Goal: Book appointment/travel/reservation

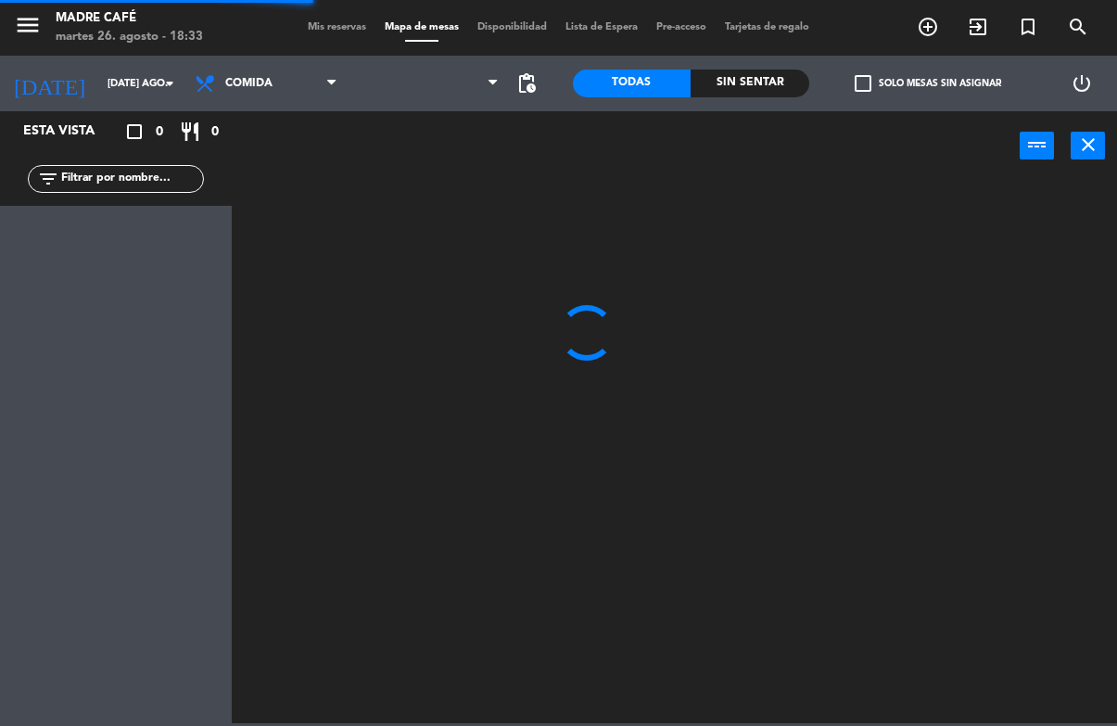
scroll to position [1, 0]
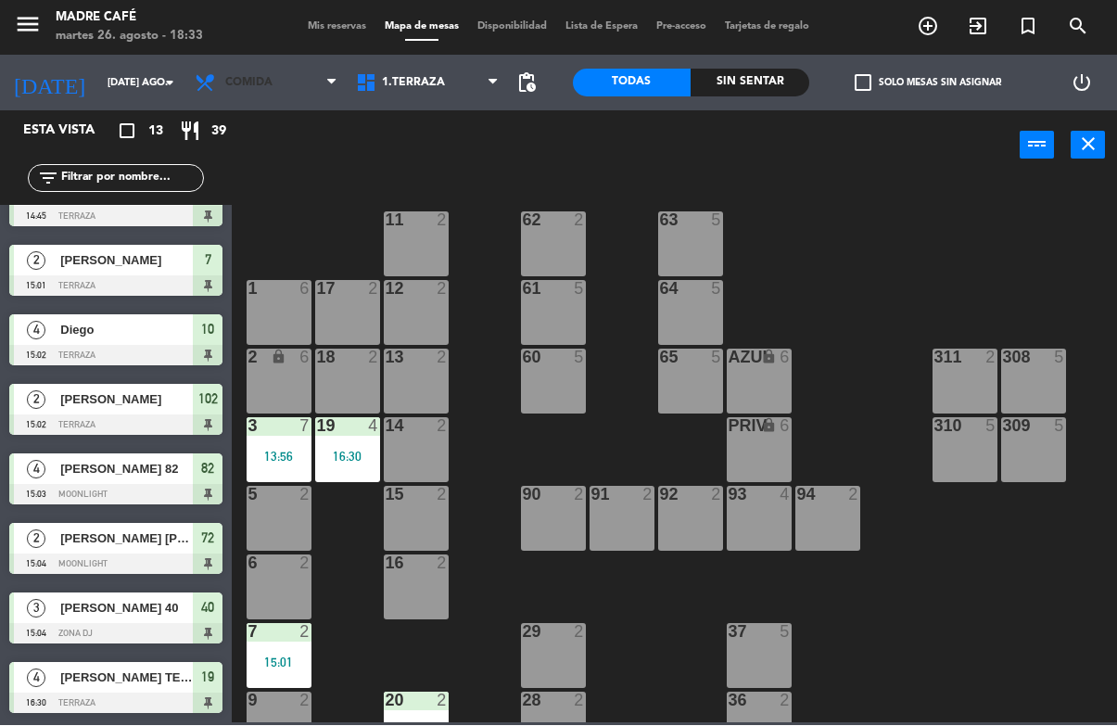
click at [259, 100] on span "Comida" at bounding box center [265, 83] width 161 height 41
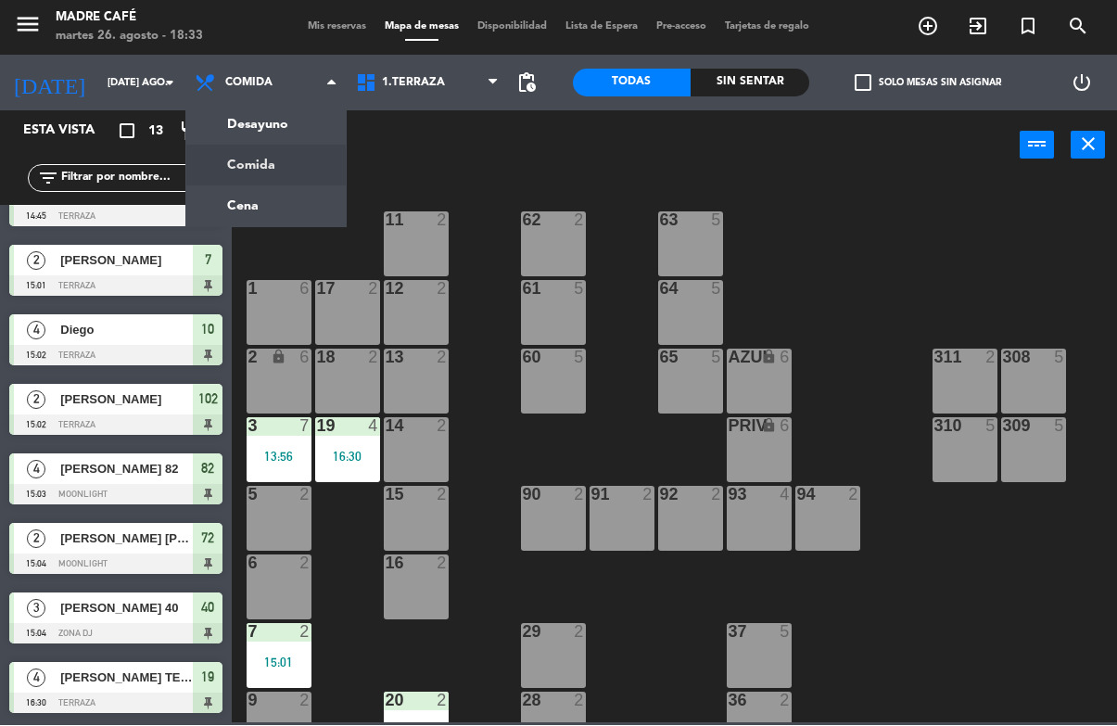
scroll to position [386, 0]
click at [274, 202] on ng-component "menu Madre Café martes 26. agosto - 18:33 Mis reservas Mapa de mesas Disponibil…" at bounding box center [558, 361] width 1117 height 723
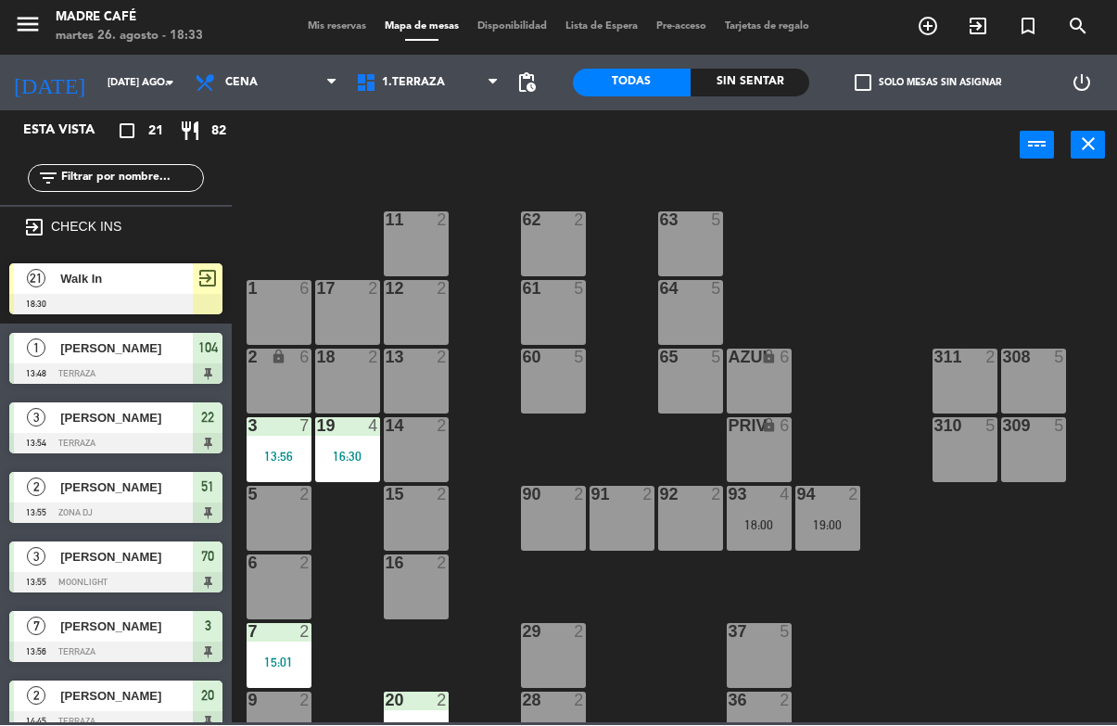
scroll to position [0, 0]
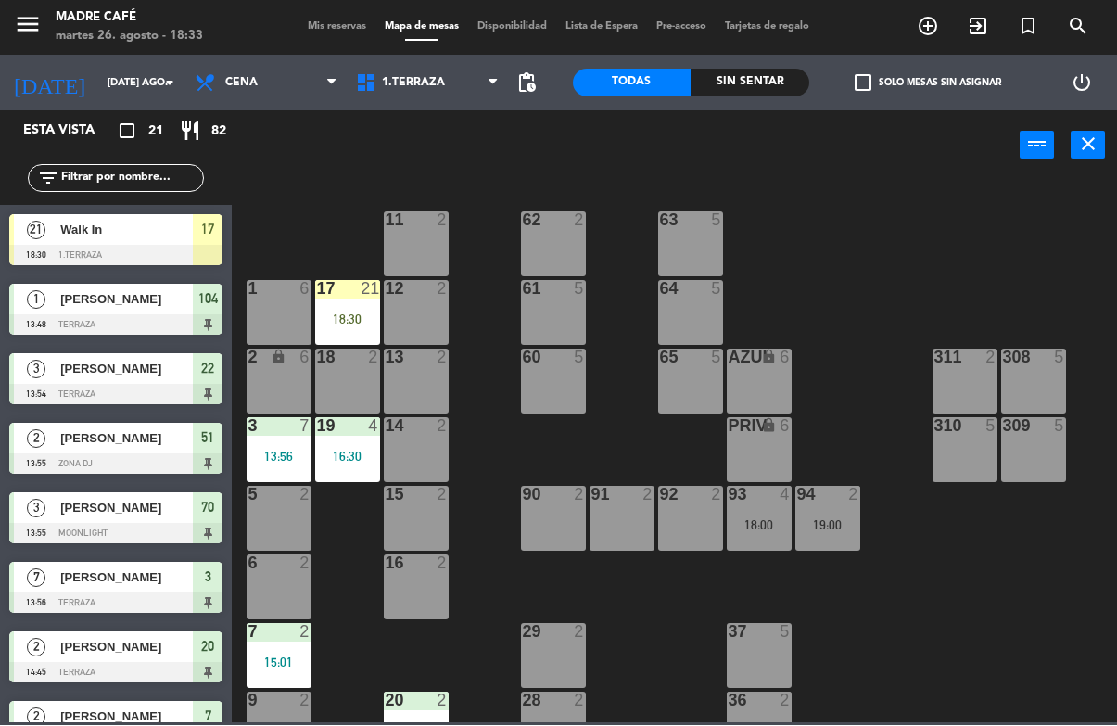
click at [373, 309] on div "17 21 18:30" at bounding box center [347, 313] width 65 height 65
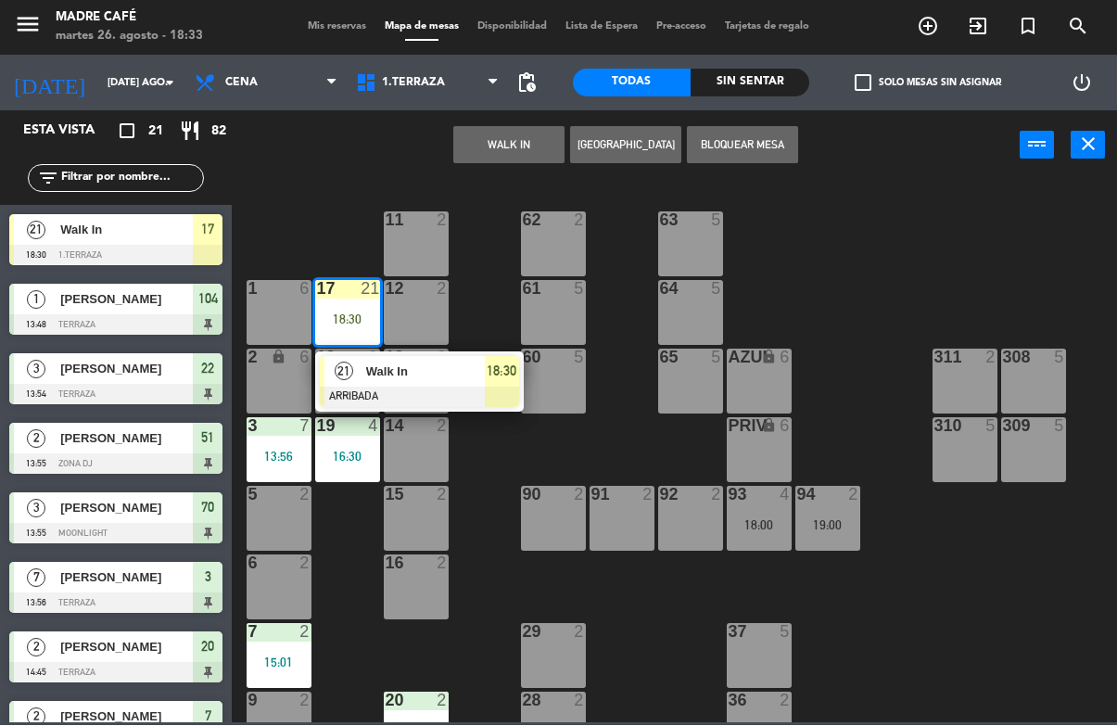
click at [472, 372] on span "Walk In" at bounding box center [425, 371] width 119 height 19
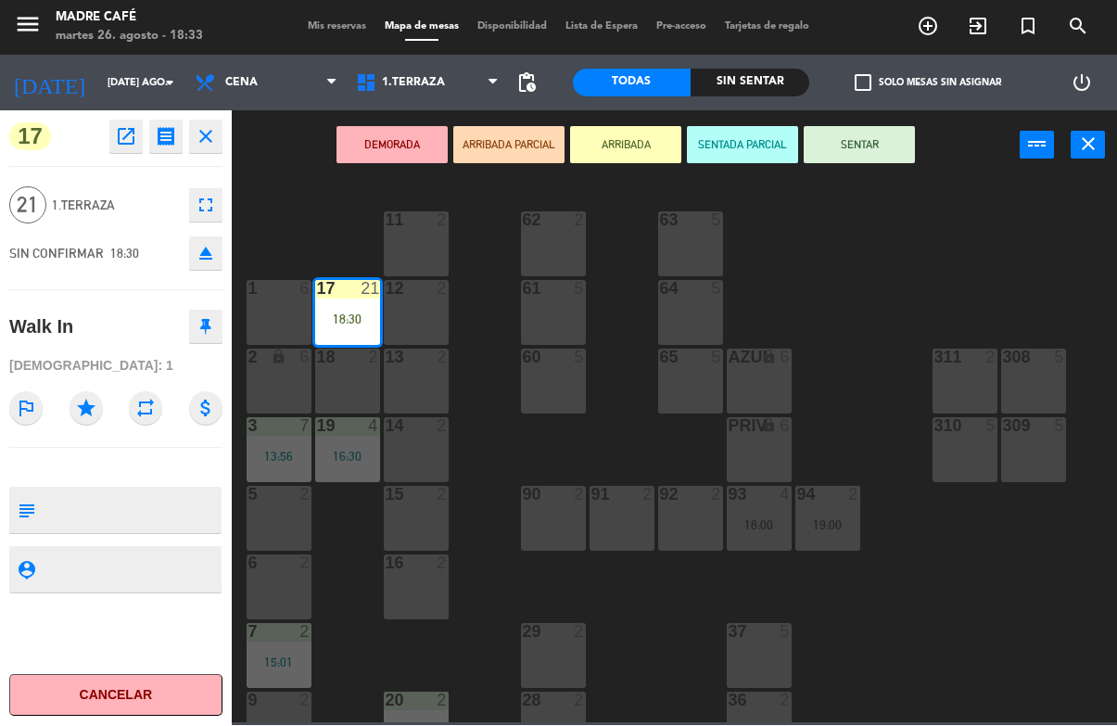
click at [879, 148] on button "SENTAR" at bounding box center [858, 145] width 111 height 37
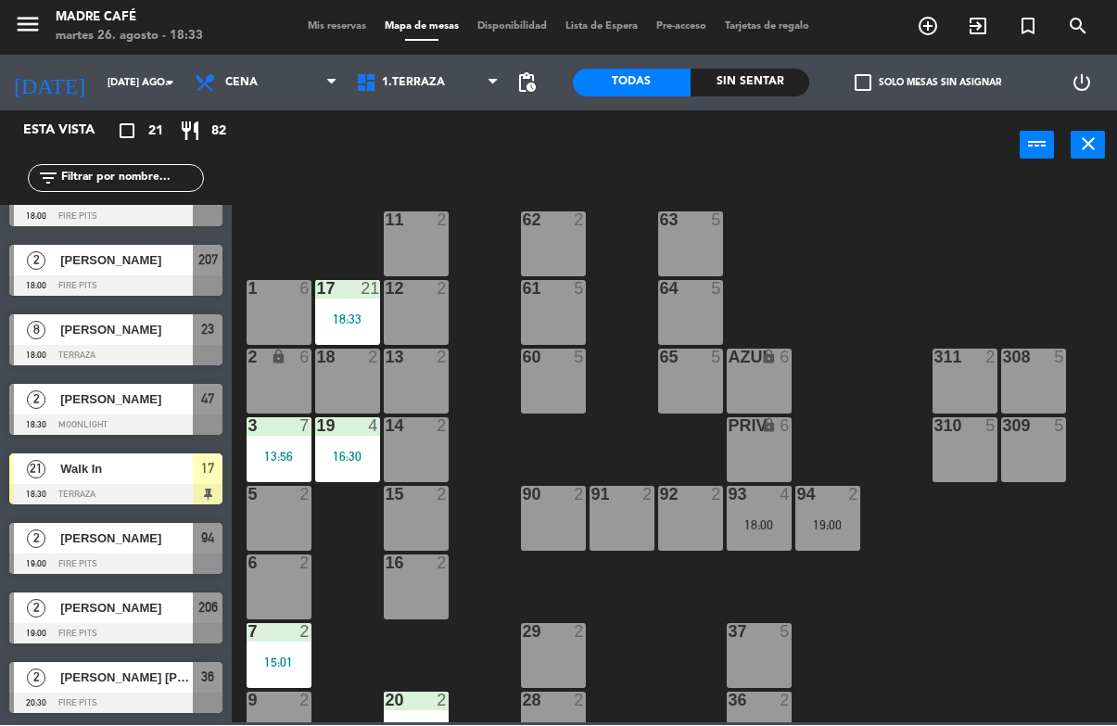
scroll to position [942, 0]
click at [200, 481] on div "17" at bounding box center [208, 469] width 30 height 31
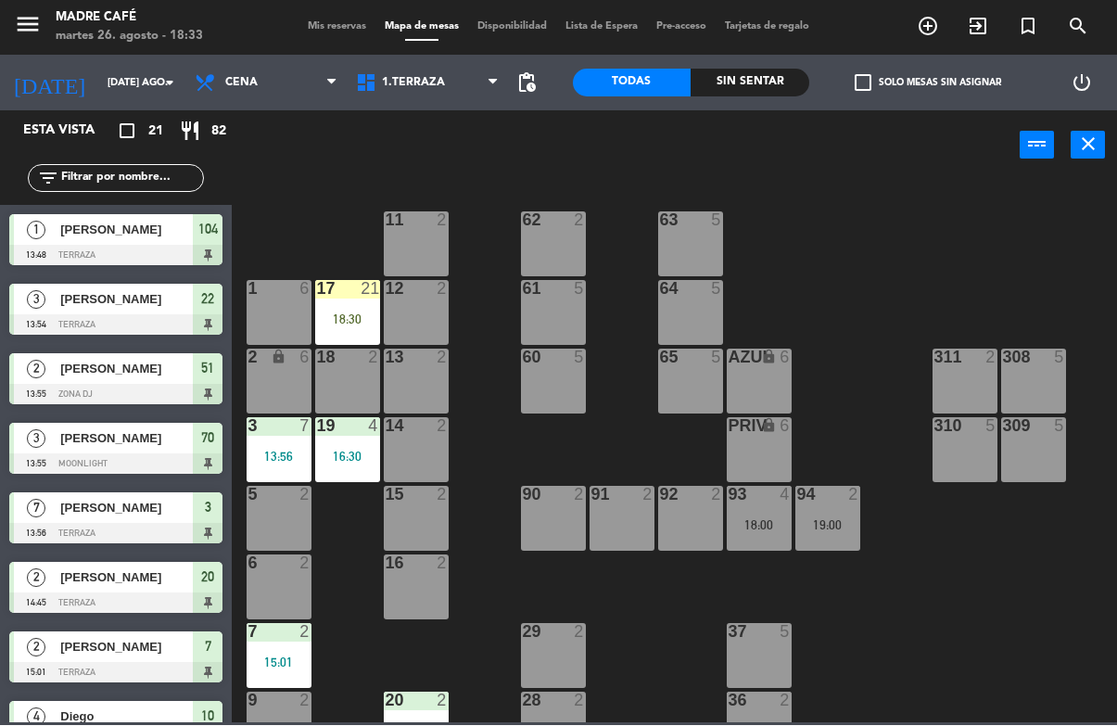
scroll to position [241, 0]
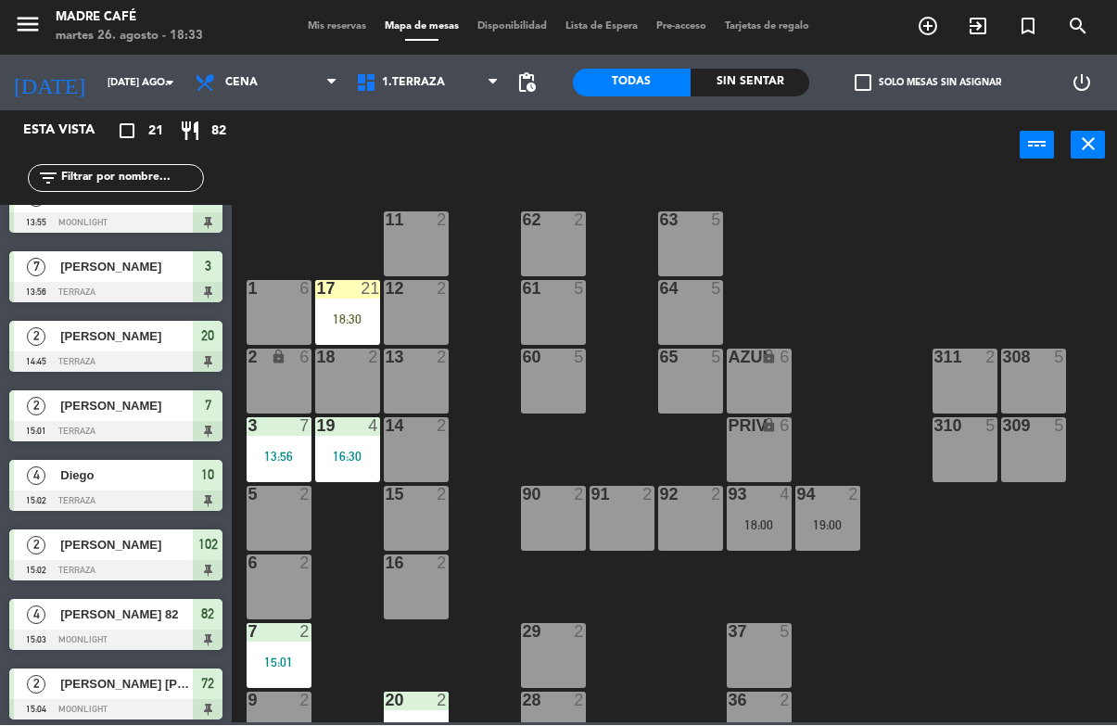
click at [365, 309] on div "17 21 18:30" at bounding box center [347, 313] width 65 height 65
click at [901, 630] on div "11 2 63 5 62 2 12 2 1 6 61 5 64 5 17 21 18:30 13 2 2 lock 6 60 5 65 5 308 5 18 …" at bounding box center [680, 451] width 874 height 544
click at [349, 316] on div "18:30" at bounding box center [347, 319] width 65 height 13
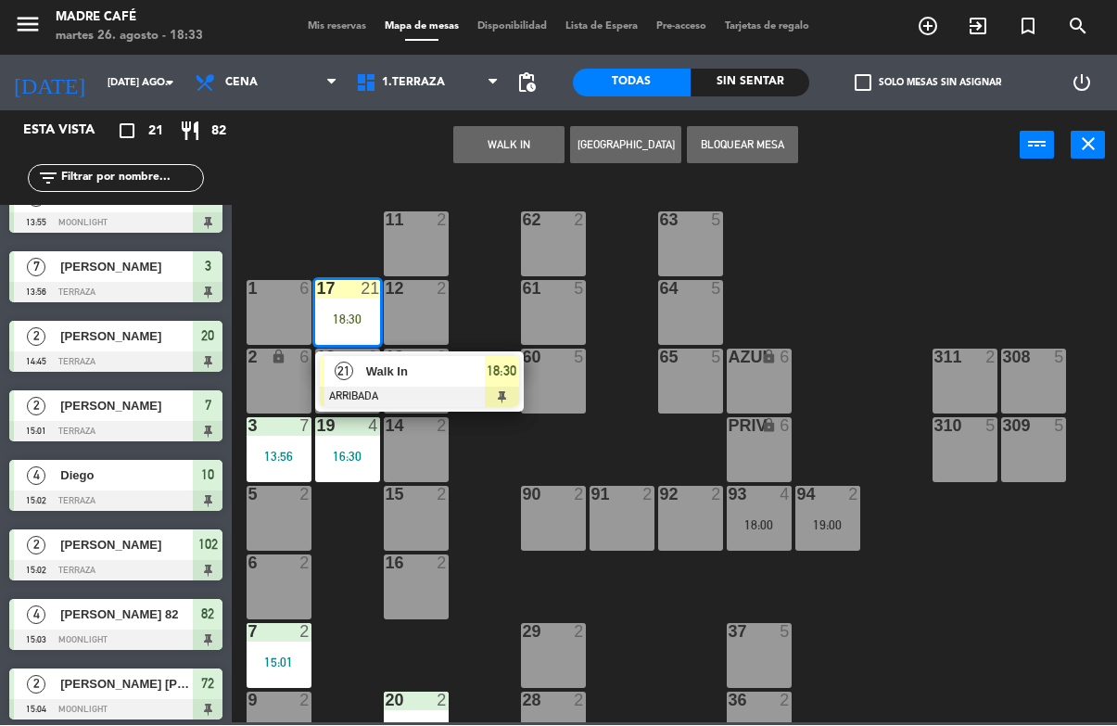
click at [496, 378] on span "18:30" at bounding box center [502, 372] width 30 height 22
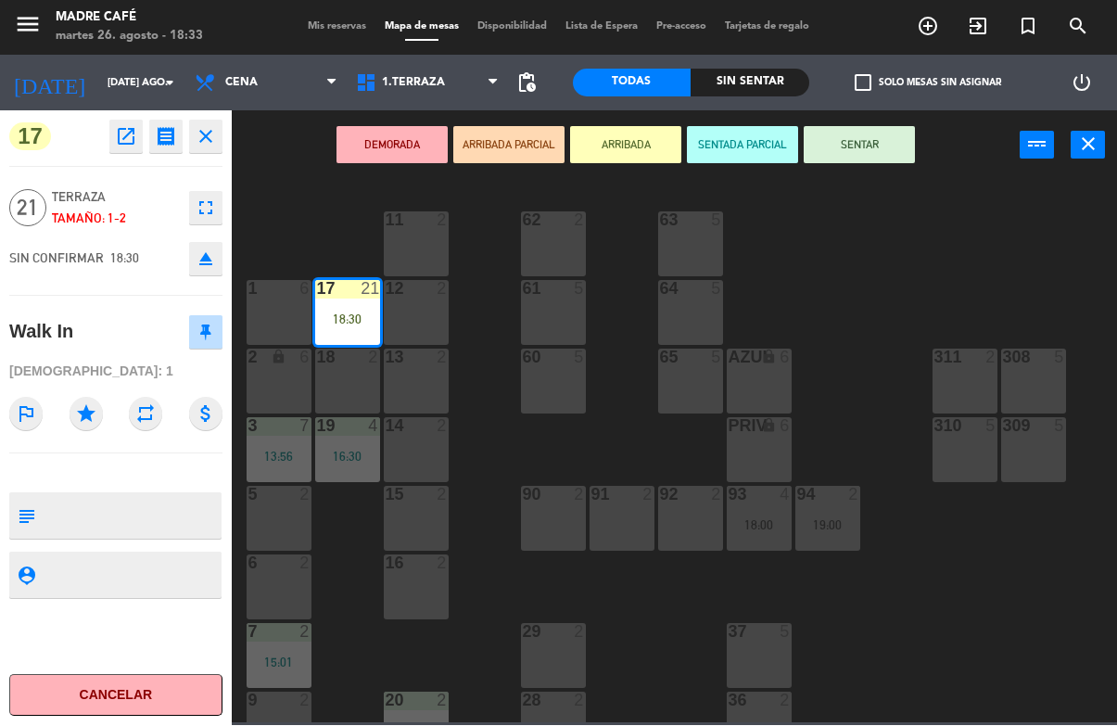
click at [869, 160] on button "SENTAR" at bounding box center [858, 145] width 111 height 37
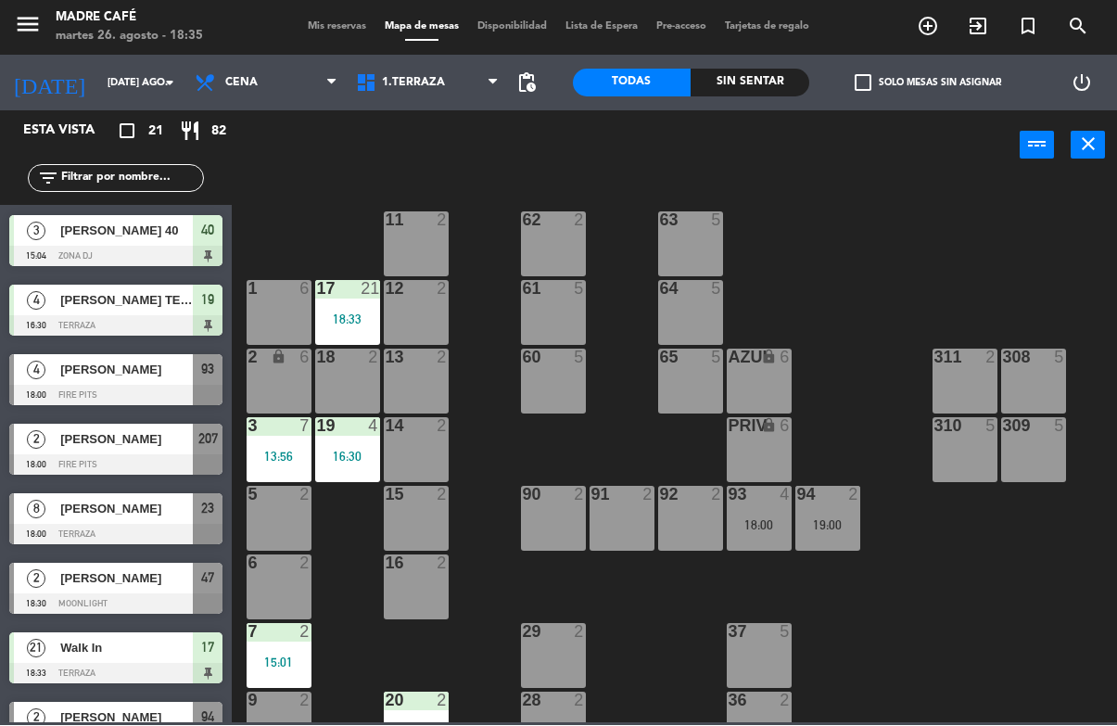
scroll to position [803, 0]
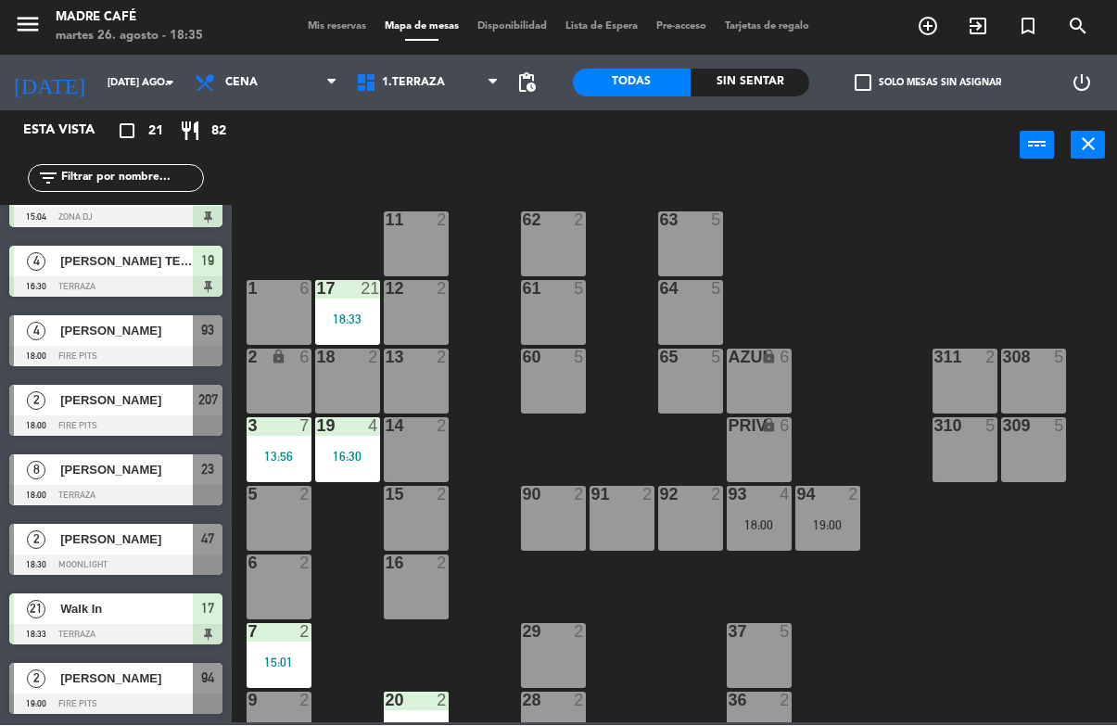
click at [57, 320] on div "4" at bounding box center [36, 331] width 44 height 31
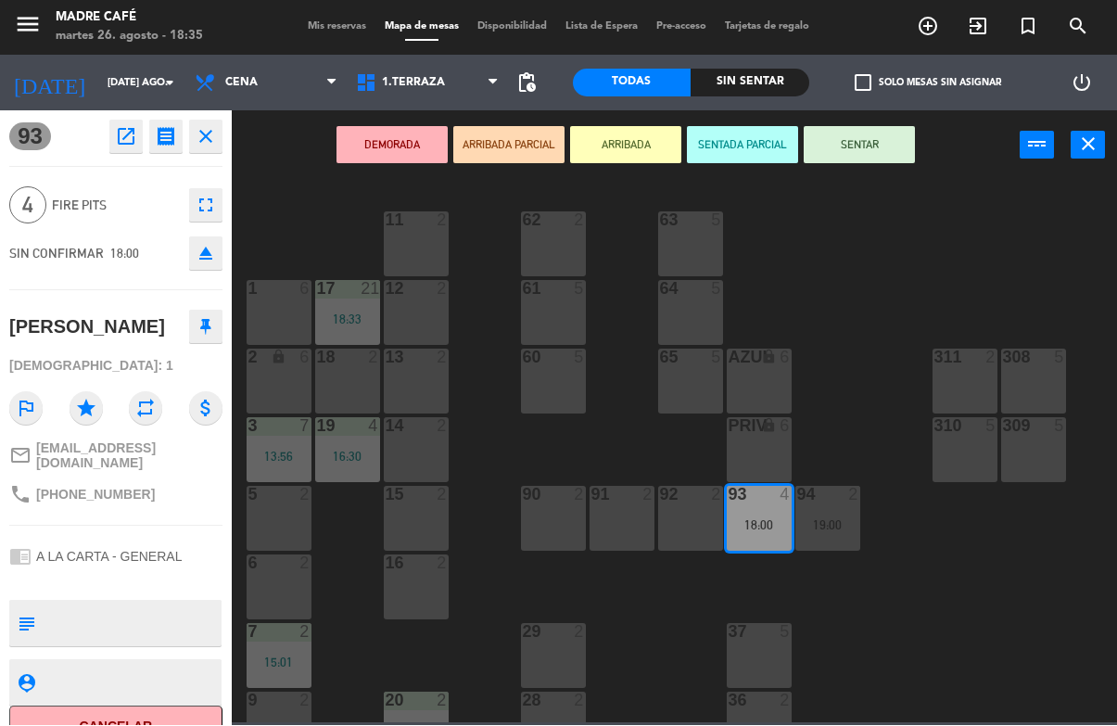
click at [880, 145] on button "SENTAR" at bounding box center [858, 145] width 111 height 37
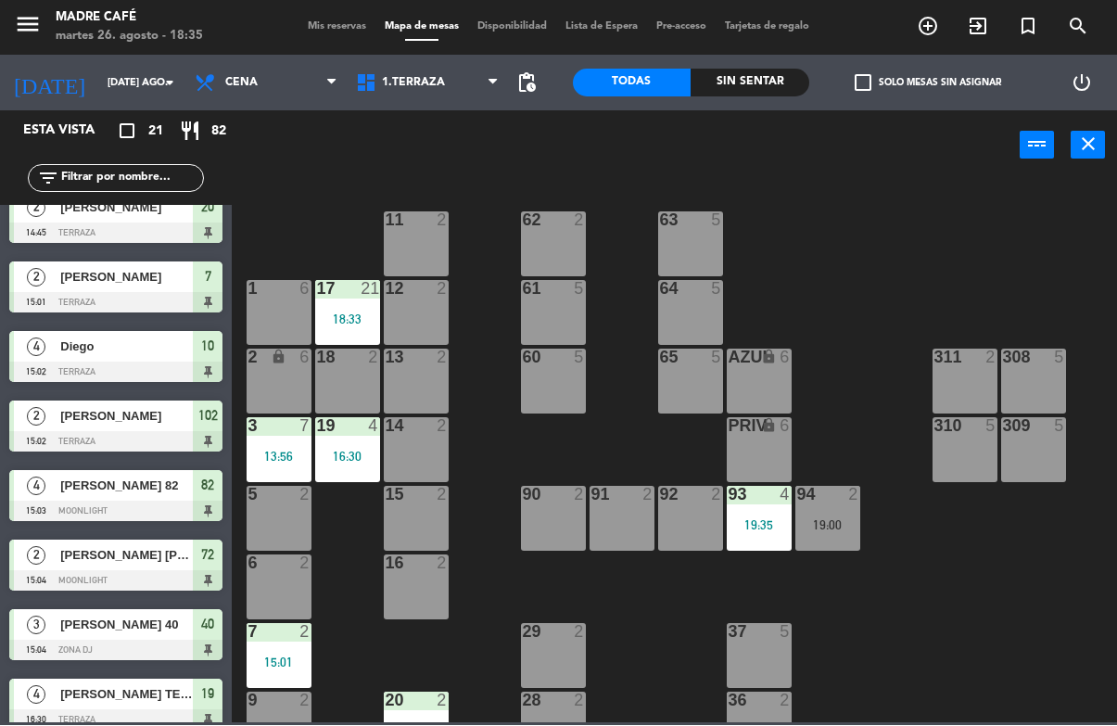
click at [774, 84] on div "Sin sentar" at bounding box center [749, 84] width 119 height 28
